Goal: Task Accomplishment & Management: Use online tool/utility

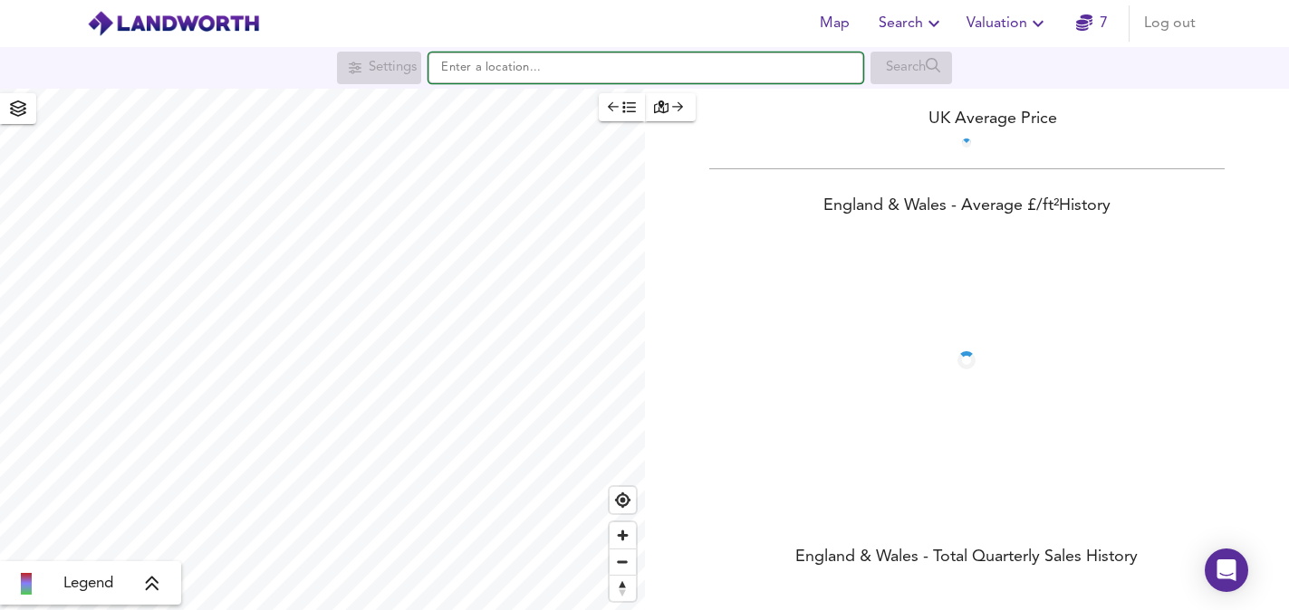
click at [634, 72] on input "text" at bounding box center [645, 68] width 435 height 31
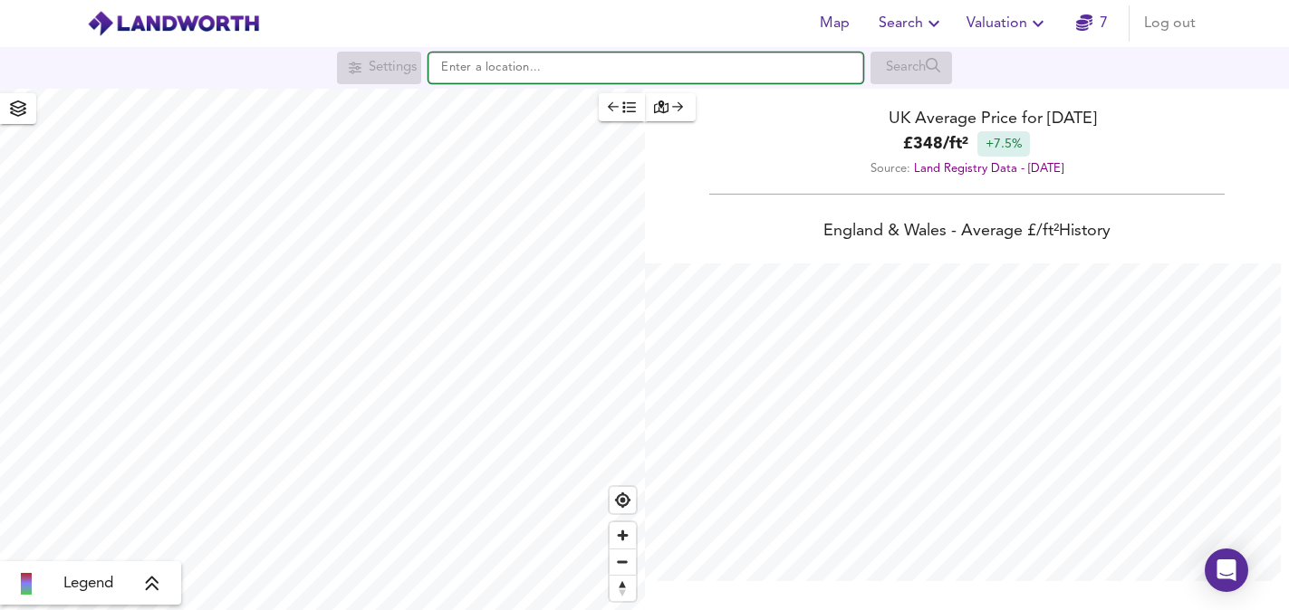
scroll to position [610, 1289]
paste input "MK42 7HT"
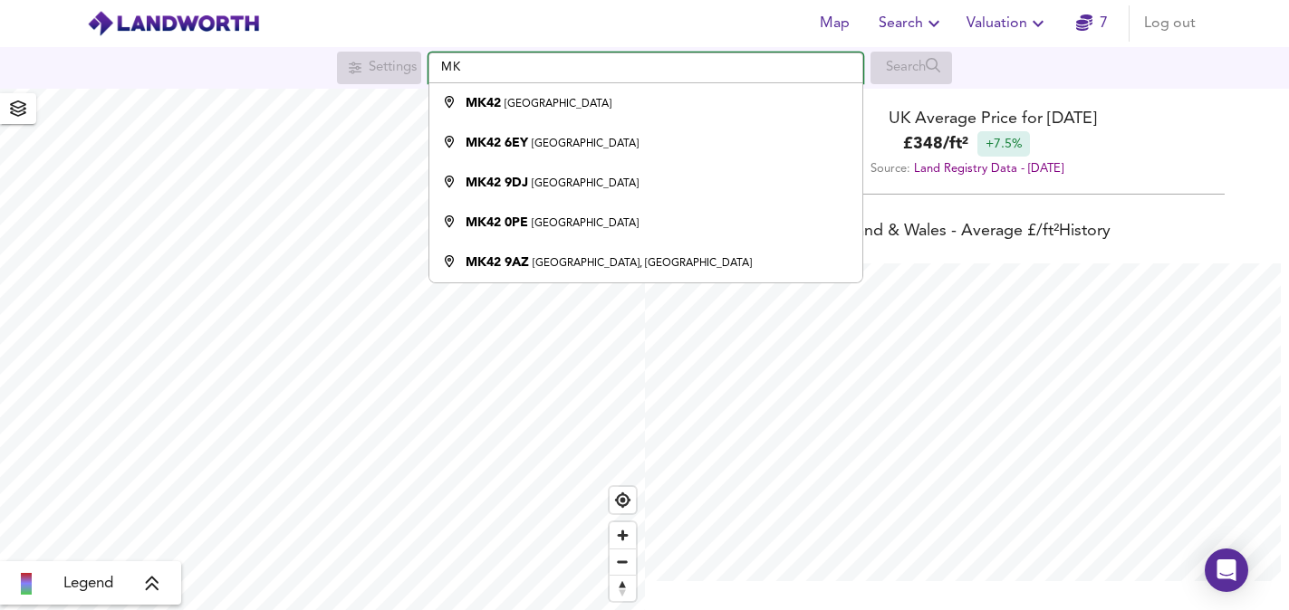
type input "M"
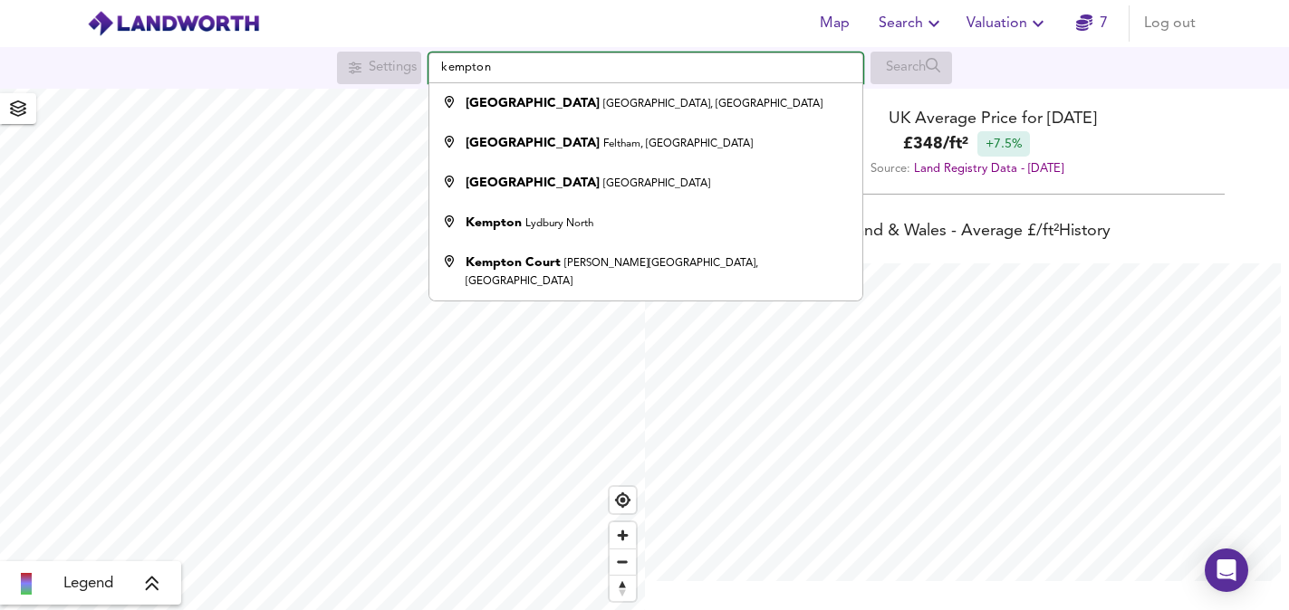
click at [536, 70] on input "kempton" at bounding box center [645, 68] width 435 height 31
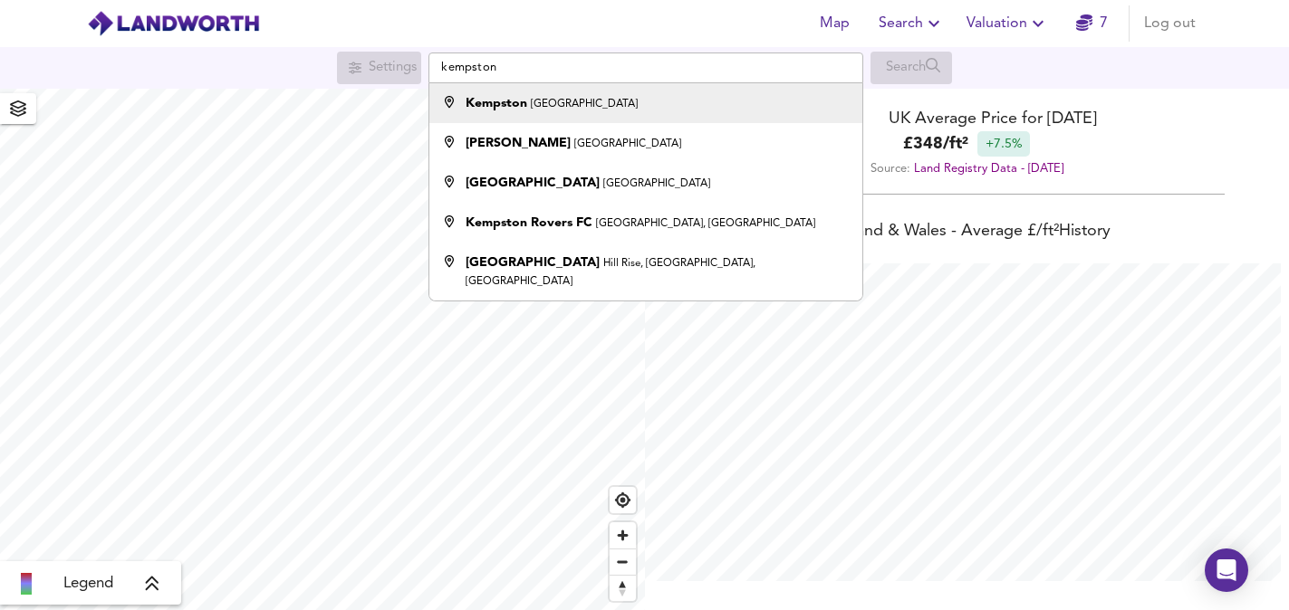
click at [517, 109] on strong "Kempston" at bounding box center [496, 103] width 62 height 13
type input "[GEOGRAPHIC_DATA], [GEOGRAPHIC_DATA]"
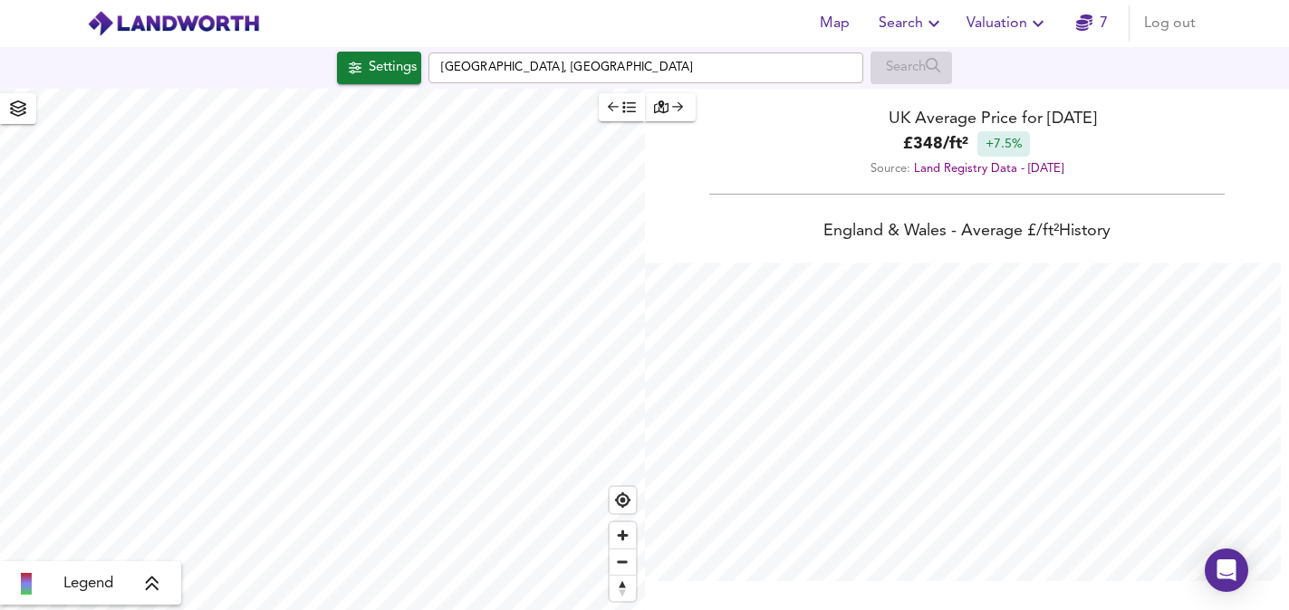
checkbox input "false"
checkbox input "true"
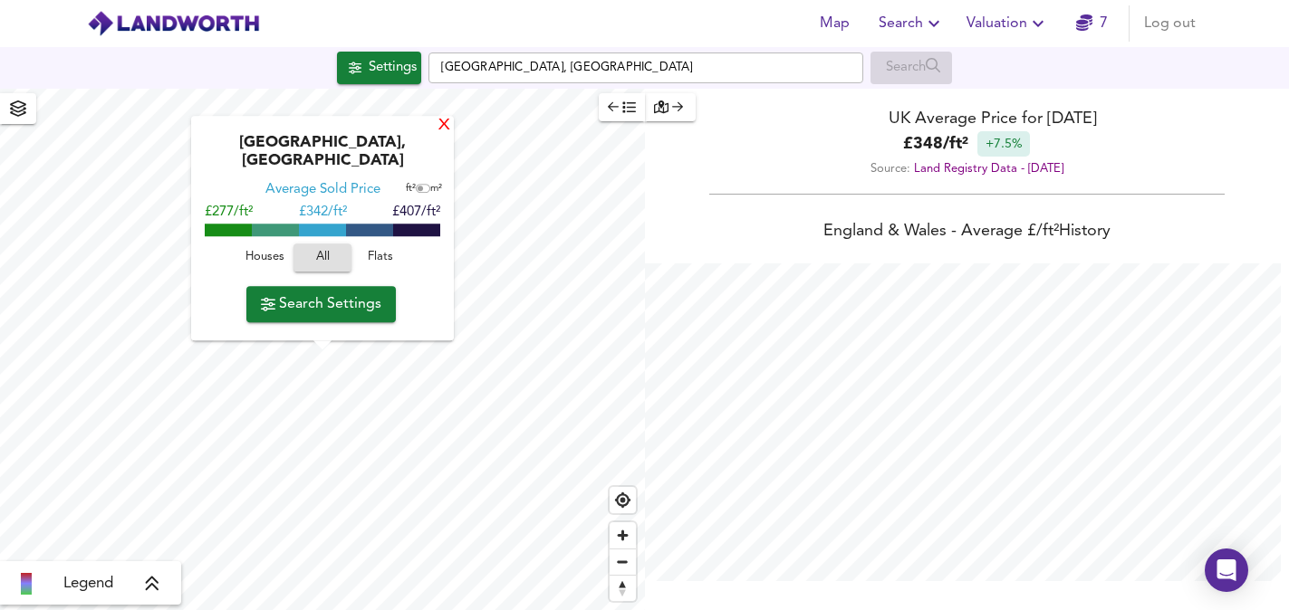
click at [438, 135] on div "X" at bounding box center [443, 126] width 15 height 17
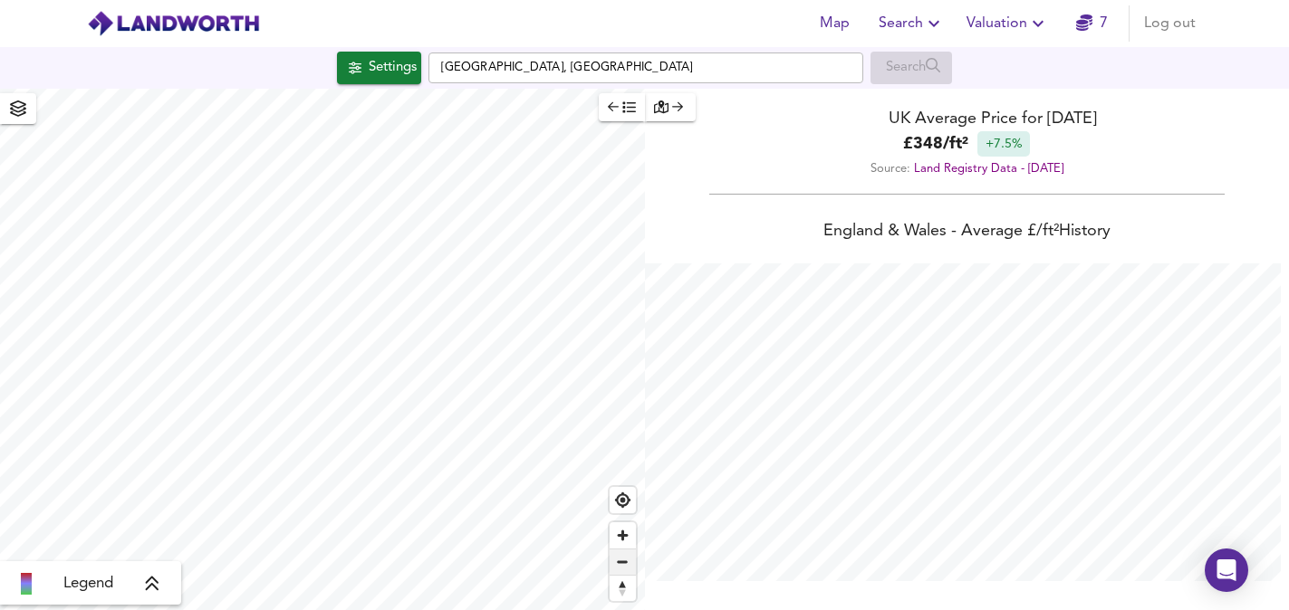
click at [625, 570] on span "Zoom out" at bounding box center [622, 562] width 26 height 25
